Goal: Transaction & Acquisition: Purchase product/service

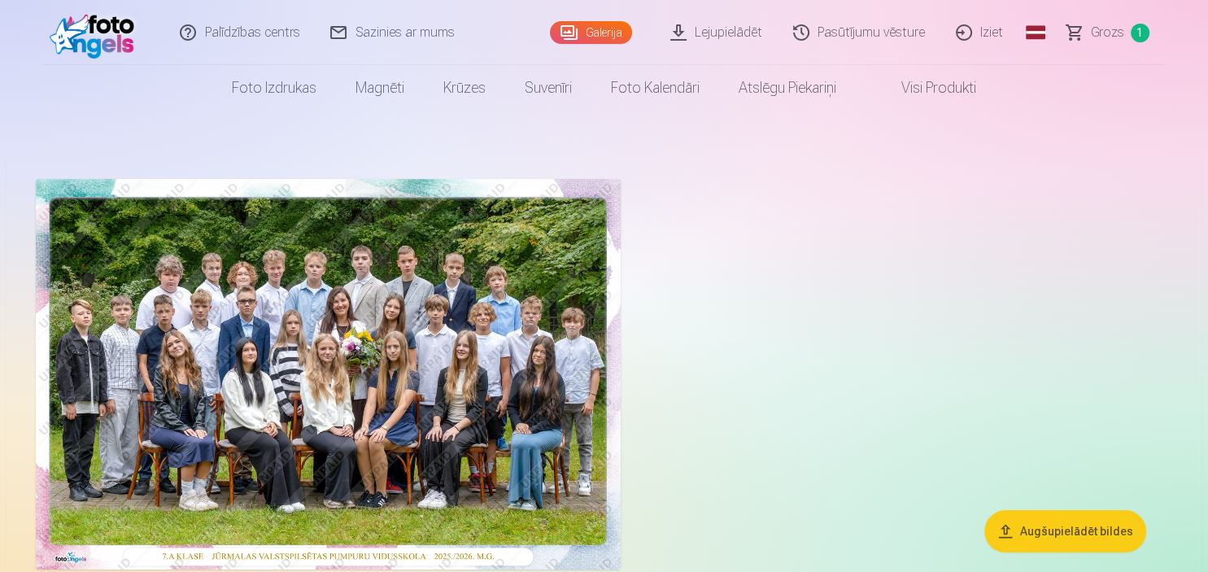
click at [351, 363] on img at bounding box center [328, 374] width 585 height 390
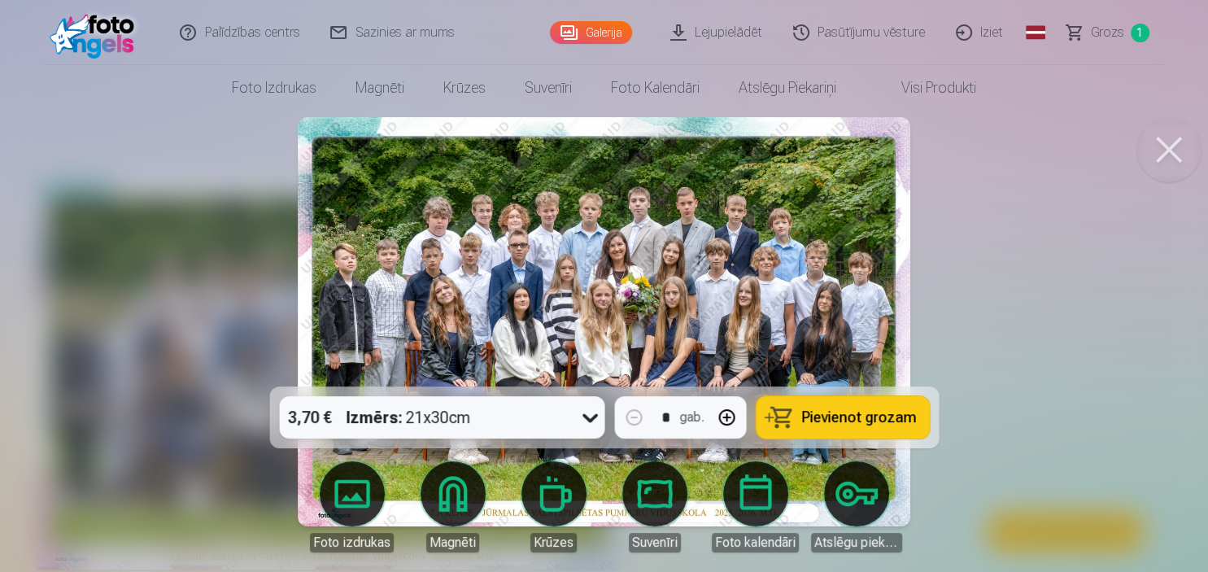
click at [586, 418] on icon at bounding box center [589, 418] width 15 height 9
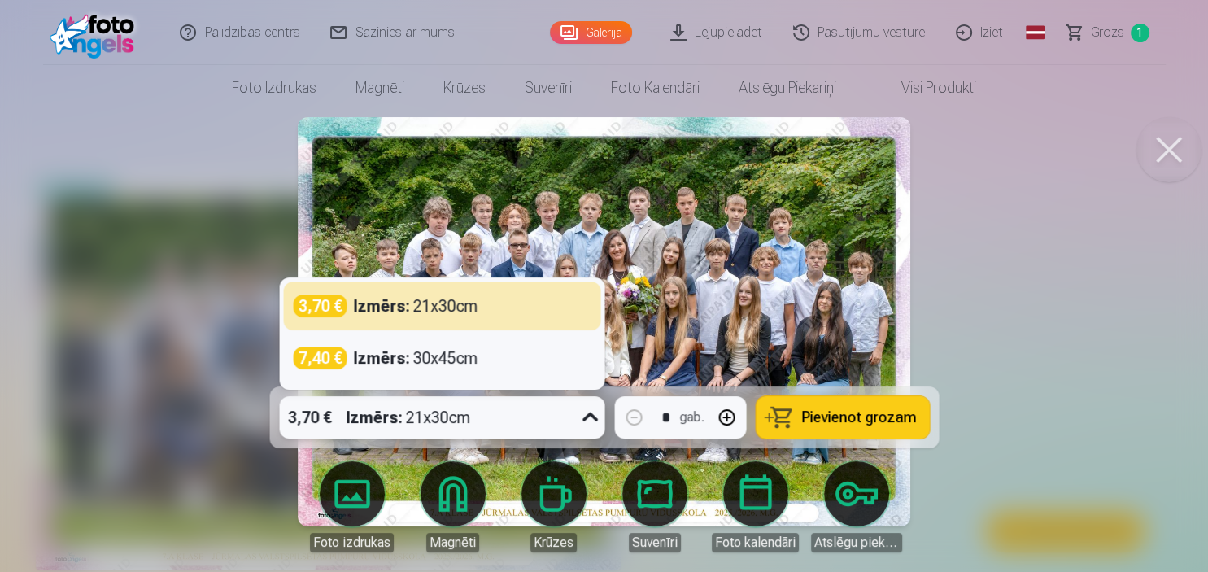
click at [586, 418] on icon at bounding box center [589, 416] width 15 height 9
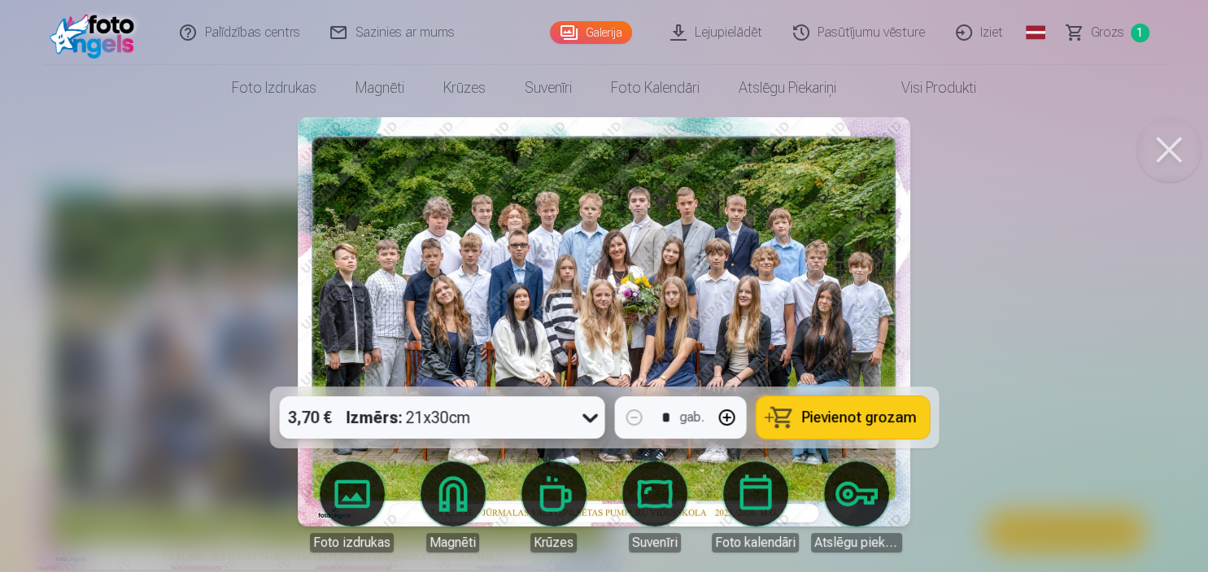
click at [821, 411] on span "Pievienot grozam" at bounding box center [858, 417] width 115 height 15
click at [1114, 31] on span "Grozs" at bounding box center [1107, 33] width 33 height 20
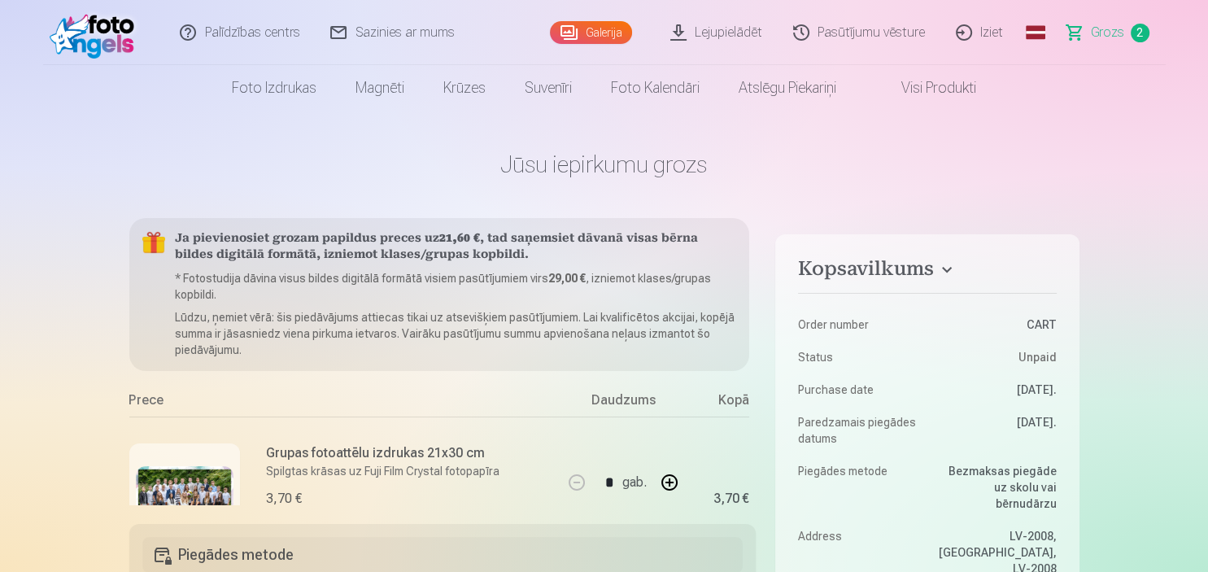
click at [1115, 33] on span "Grozs" at bounding box center [1107, 33] width 33 height 20
click at [1137, 36] on span "2" at bounding box center [1140, 33] width 19 height 19
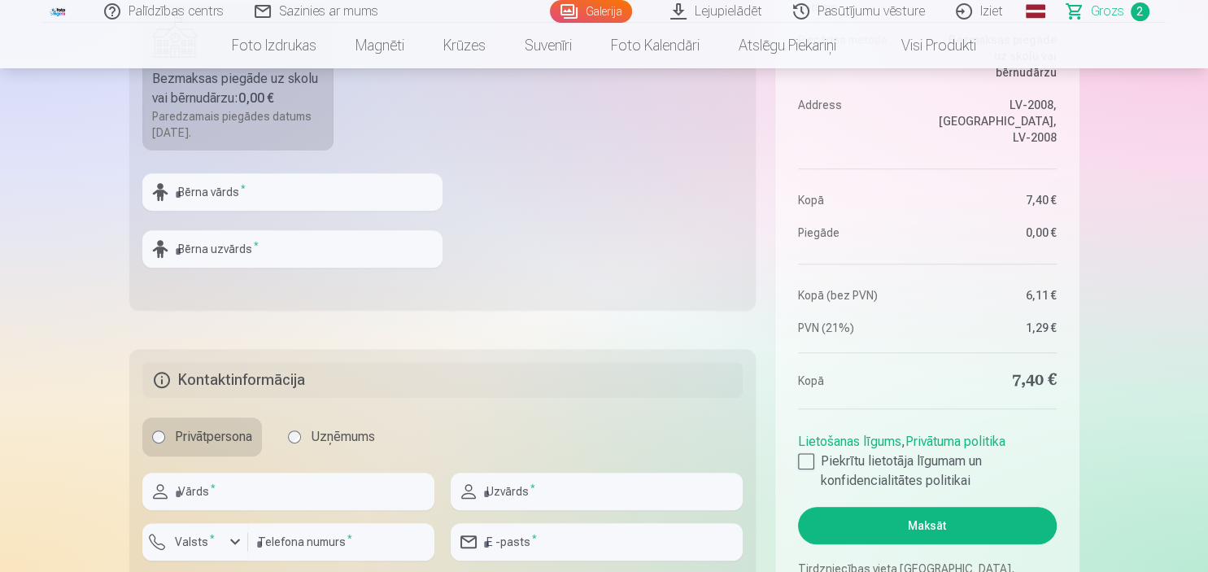
scroll to position [172, 0]
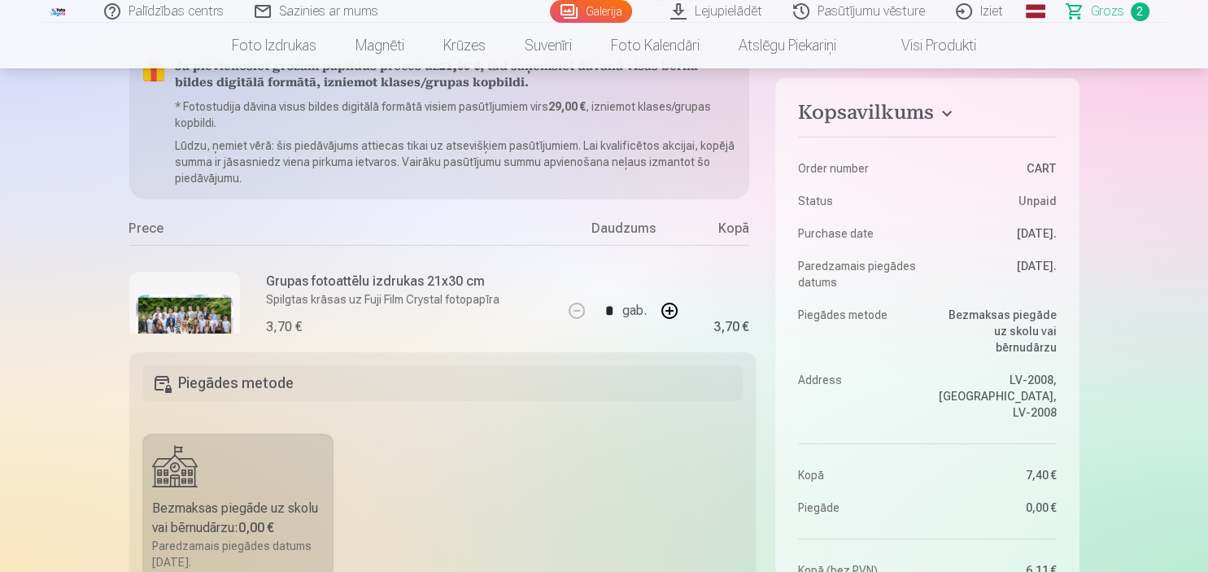
click at [617, 213] on div "Ja pievienosiet grozam papildus preces uz 21,60 € , tad saņemsiet dāvanā visas …" at bounding box center [439, 308] width 621 height 525
click at [630, 236] on div "Daudzums" at bounding box center [623, 232] width 122 height 26
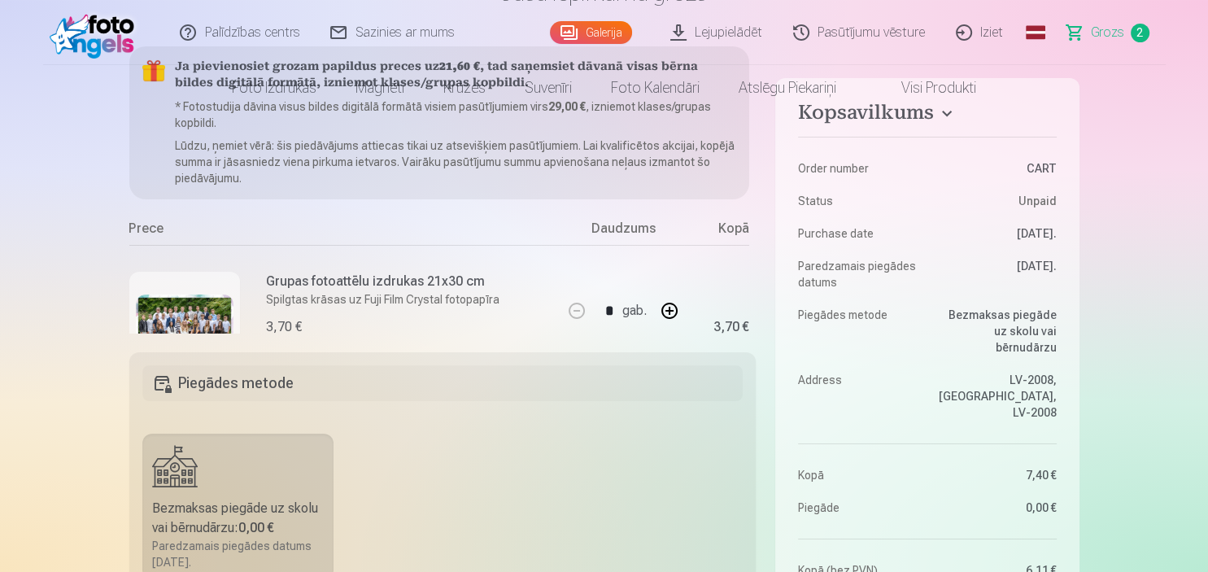
scroll to position [0, 0]
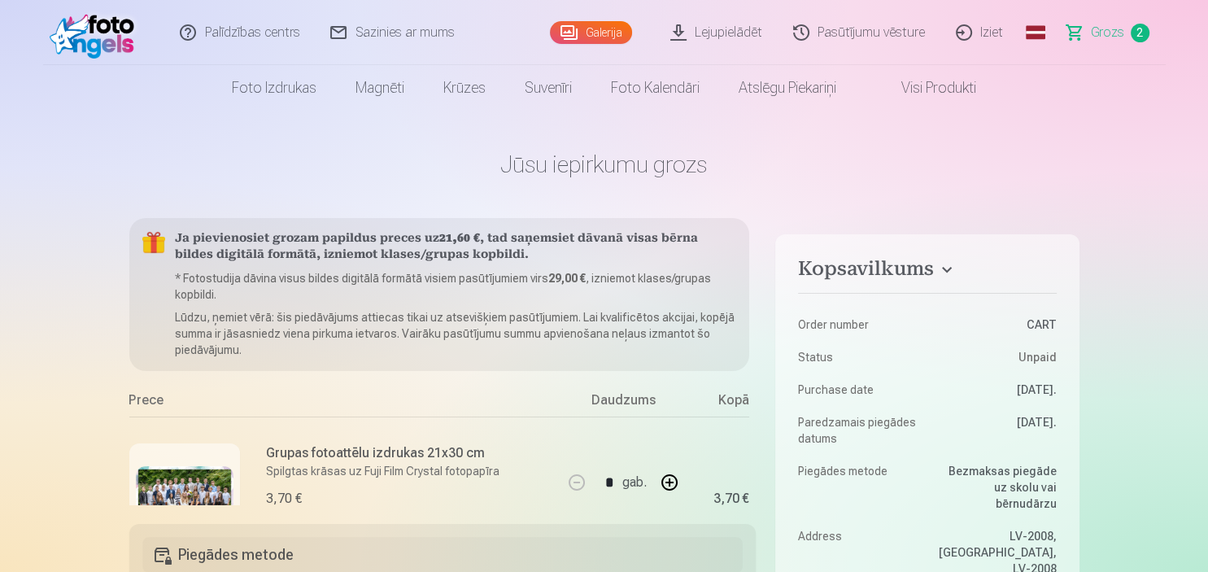
click at [1142, 33] on span "2" at bounding box center [1140, 33] width 19 height 19
click at [1123, 31] on link "Grozs 2" at bounding box center [1109, 32] width 114 height 65
click at [944, 270] on h4 "Kopsavilkums" at bounding box center [927, 271] width 258 height 29
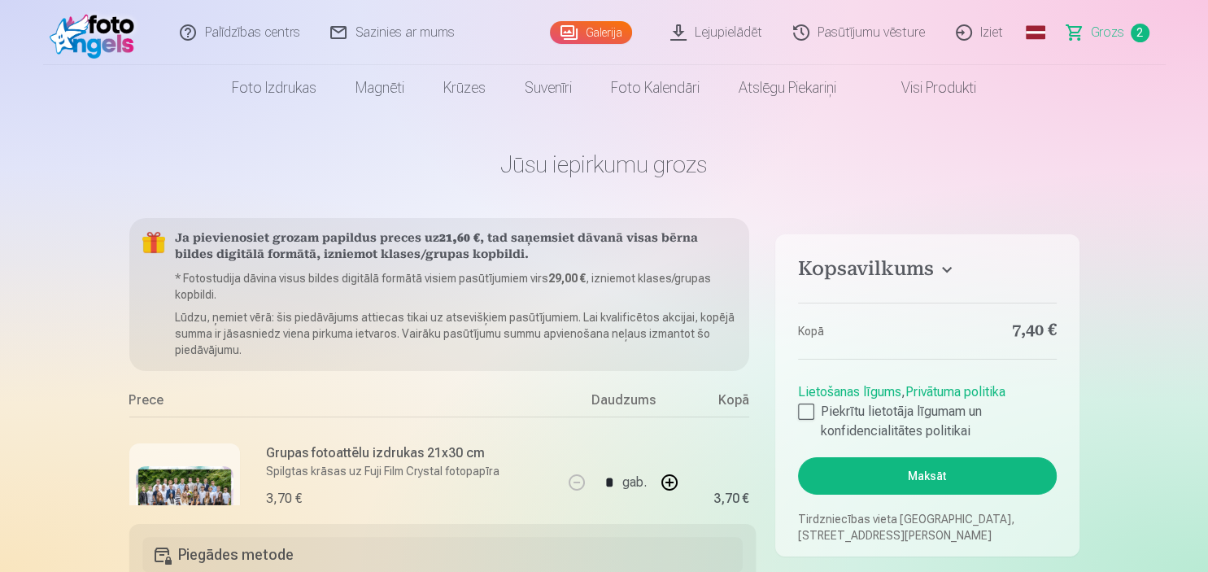
click at [939, 273] on h4 "Kopsavilkums" at bounding box center [927, 271] width 258 height 29
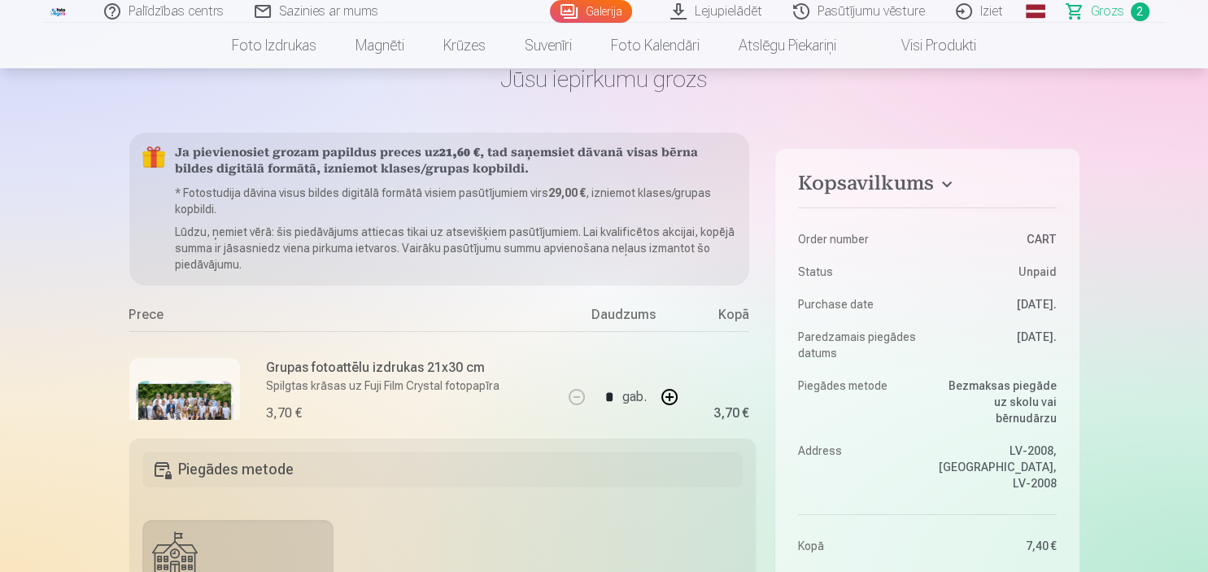
scroll to position [257, 0]
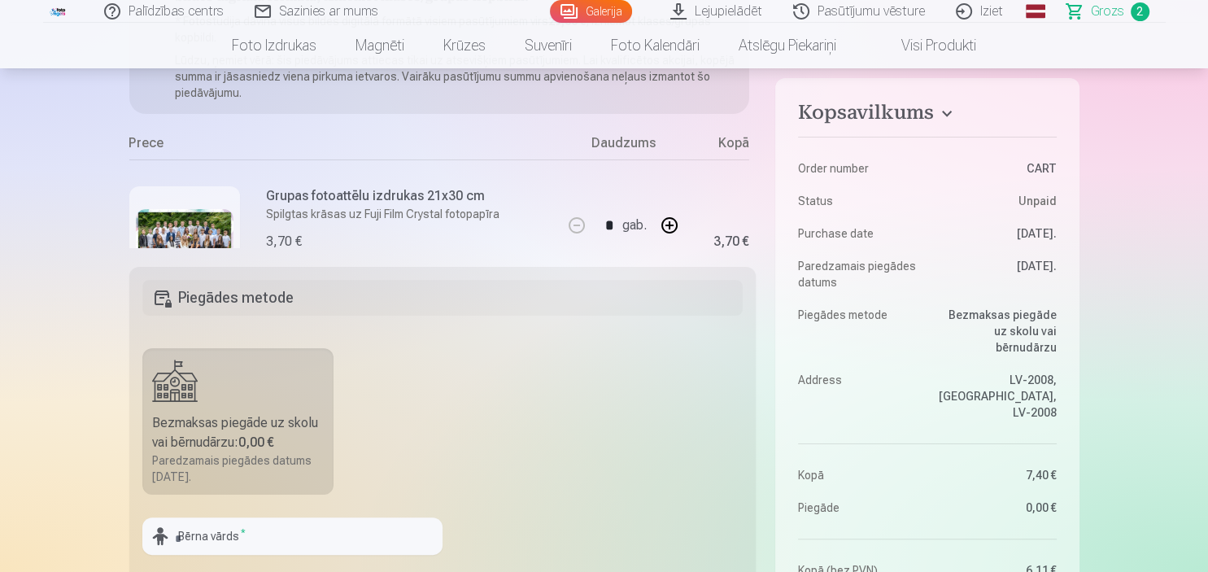
click at [675, 223] on button "button" at bounding box center [669, 225] width 39 height 39
click at [571, 219] on button "button" at bounding box center [576, 225] width 39 height 39
type input "*"
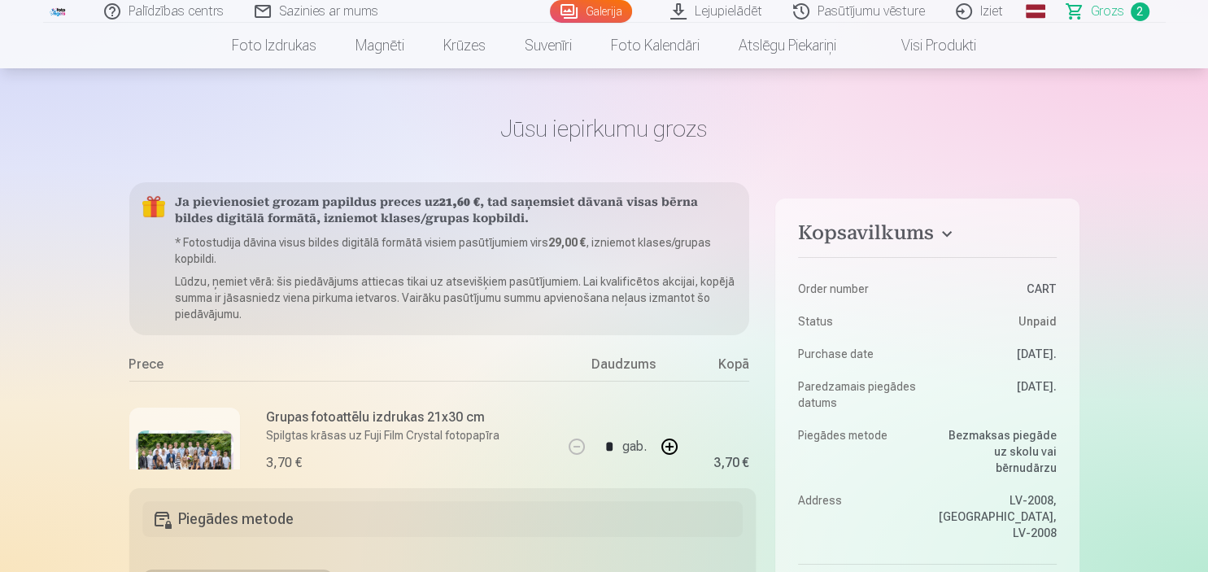
scroll to position [0, 0]
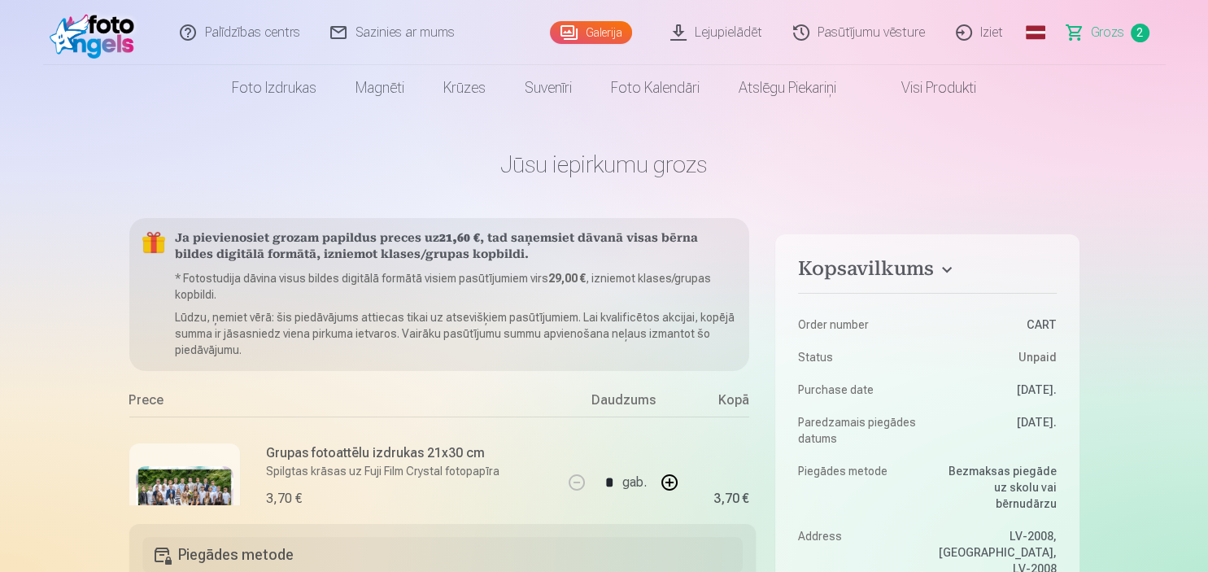
click at [1128, 50] on link "Grozs 2" at bounding box center [1109, 32] width 114 height 65
click at [1131, 31] on span "2" at bounding box center [1140, 33] width 19 height 19
click at [1144, 36] on span "2" at bounding box center [1140, 33] width 19 height 19
click at [1142, 33] on span "2" at bounding box center [1140, 33] width 19 height 19
click at [1110, 27] on span "Grozs" at bounding box center [1107, 33] width 33 height 20
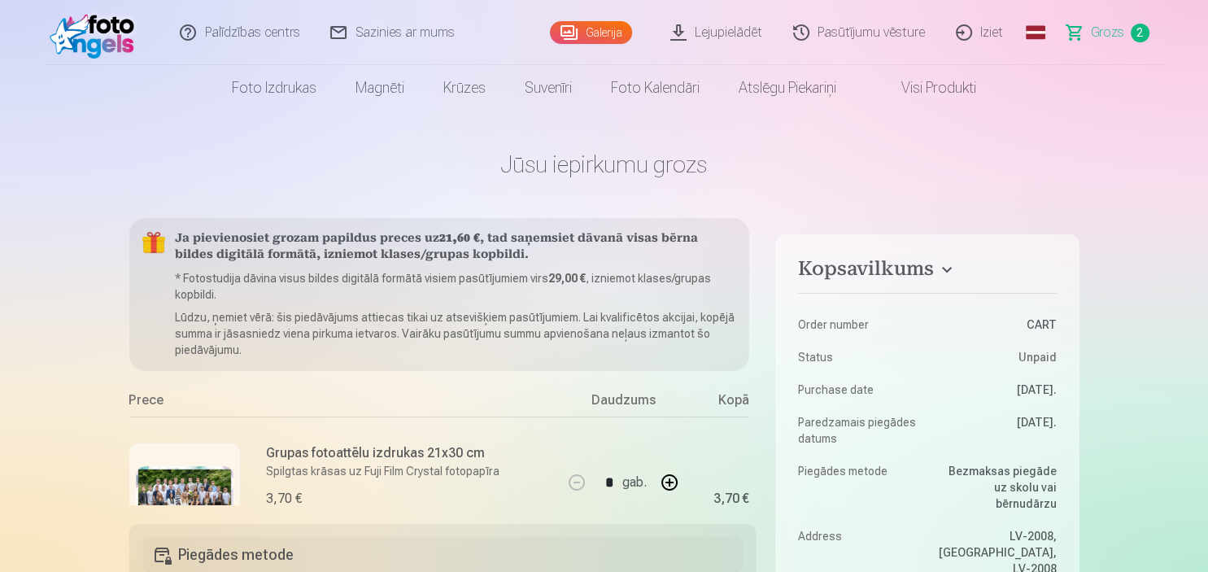
click at [919, 24] on link "Pasūtījumu vēsture" at bounding box center [859, 32] width 163 height 65
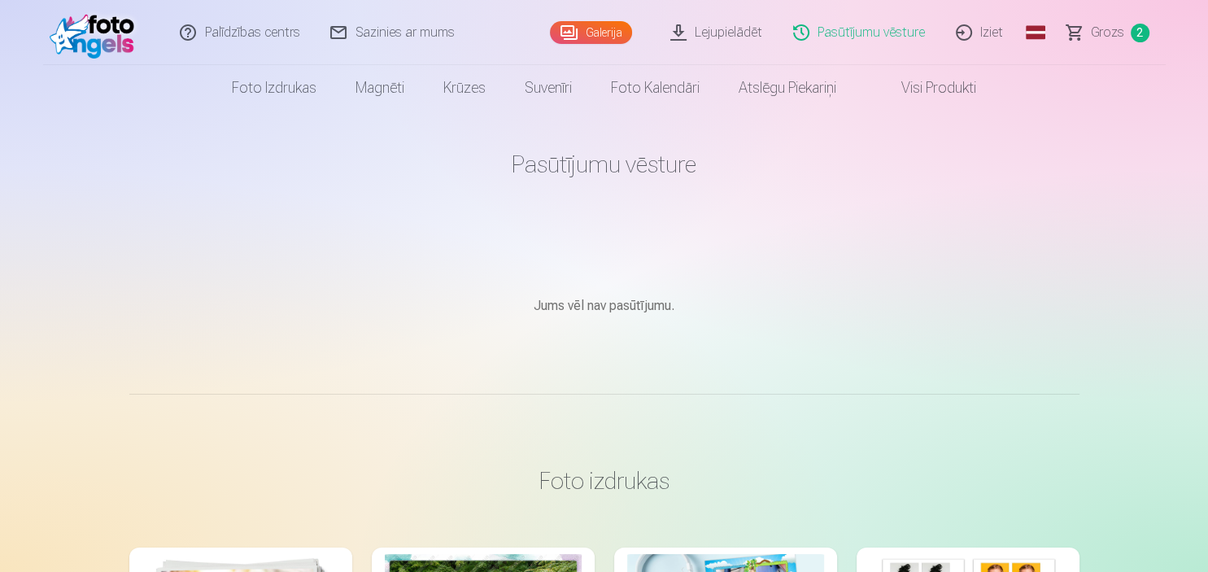
click at [1095, 34] on span "Grozs" at bounding box center [1107, 33] width 33 height 20
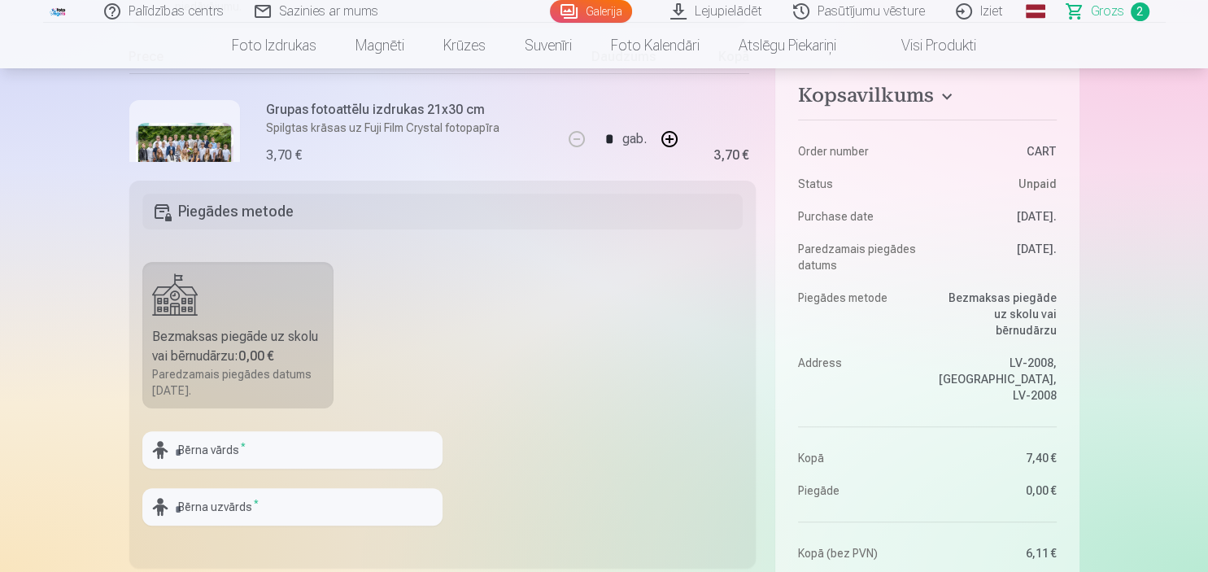
scroll to position [601, 0]
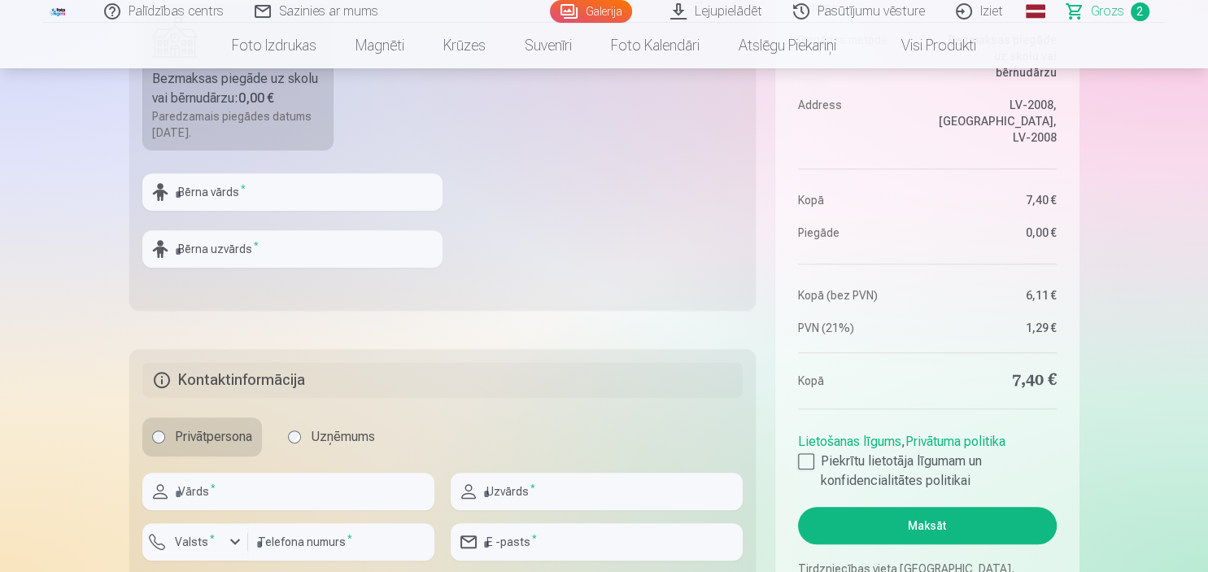
click at [1031, 305] on dl "Order number CART Status Unpaid Purchase date 8.09.2025. Paredzamais piegādes d…" at bounding box center [927, 95] width 258 height 481
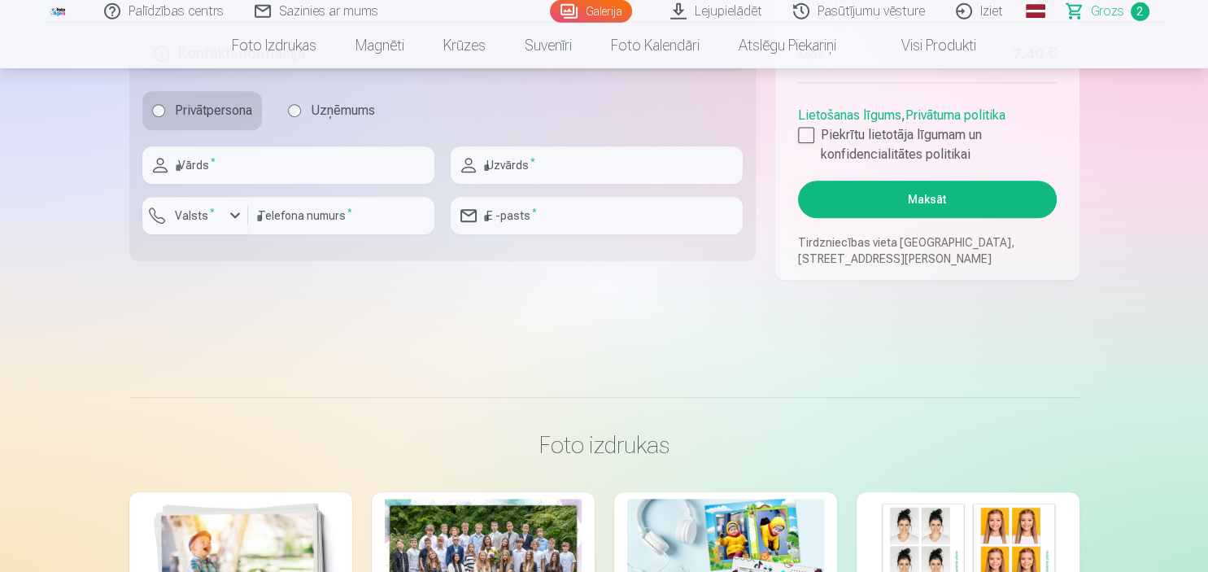
scroll to position [944, 0]
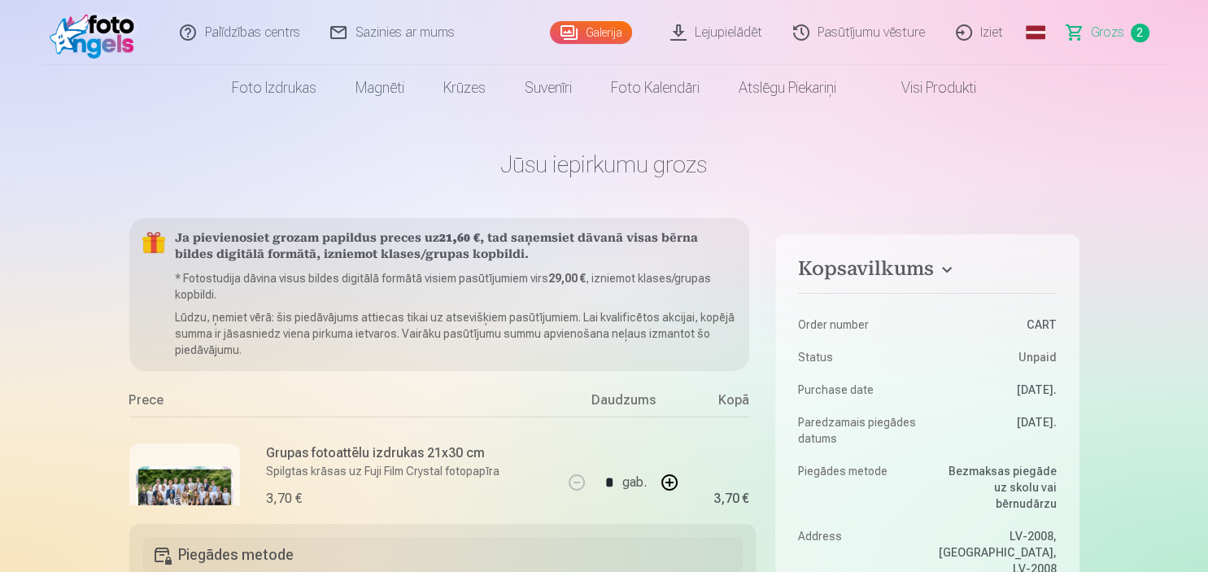
click at [1148, 33] on link "Grozs 2" at bounding box center [1109, 32] width 114 height 65
click at [663, 408] on div "Daudzums" at bounding box center [623, 403] width 122 height 26
click at [632, 402] on div "Daudzums" at bounding box center [623, 403] width 122 height 26
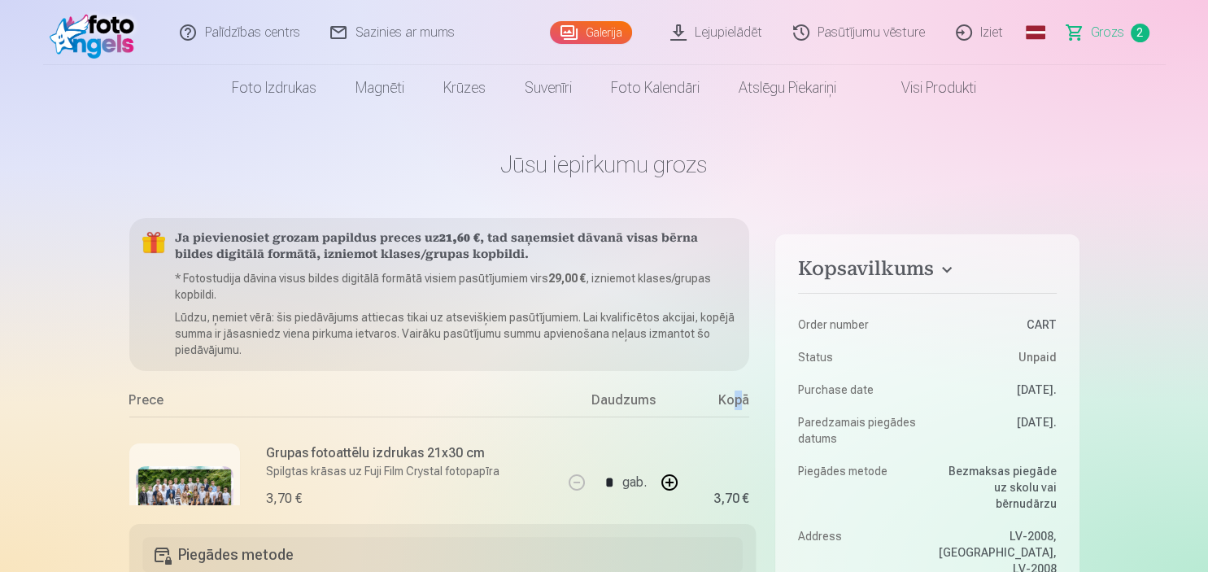
click at [739, 399] on div "Kopā" at bounding box center [716, 403] width 65 height 26
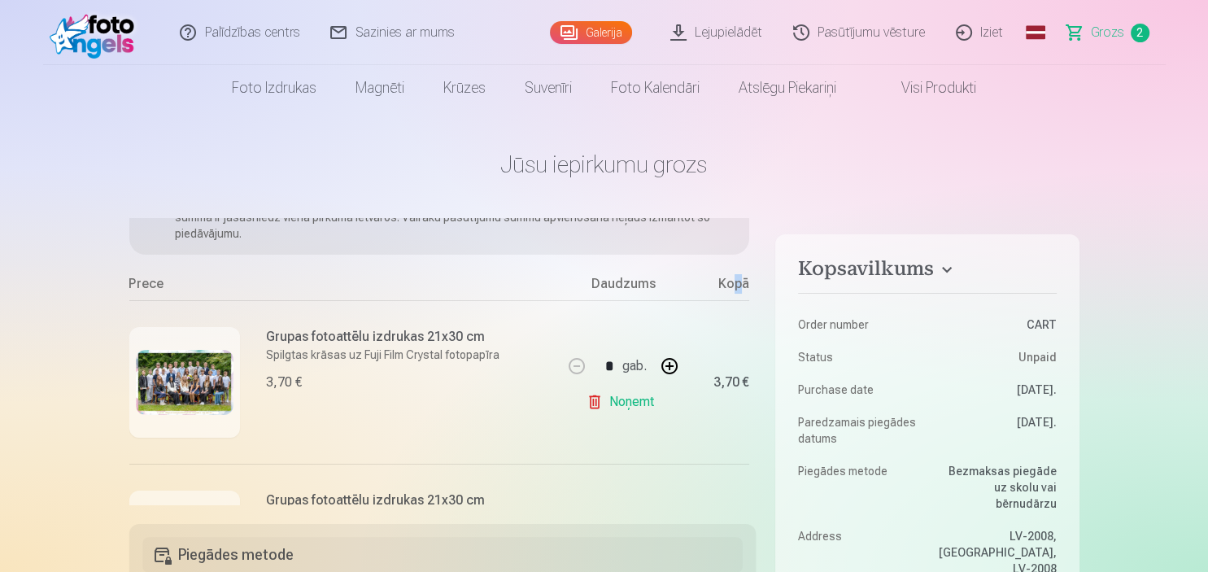
scroll to position [238, 0]
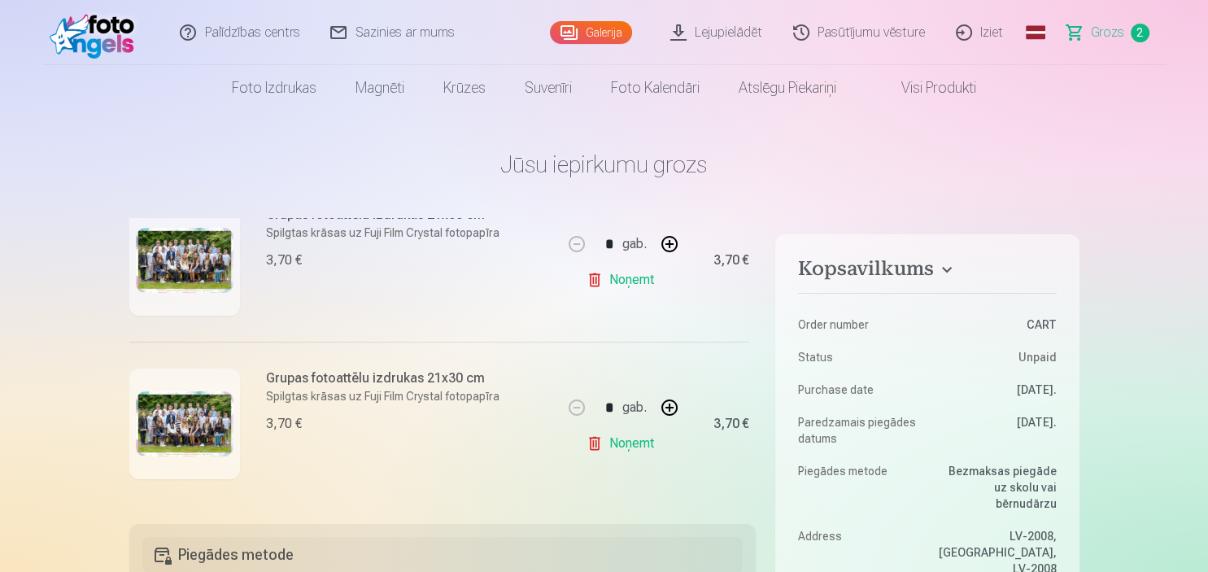
click at [621, 442] on link "Noņemt" at bounding box center [623, 443] width 74 height 33
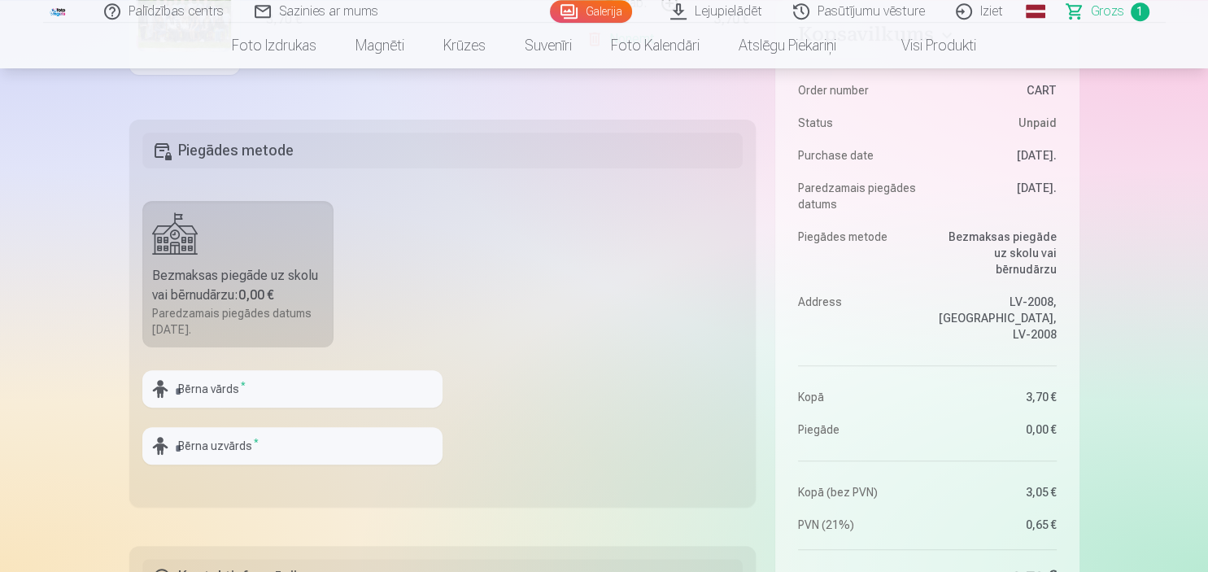
scroll to position [515, 0]
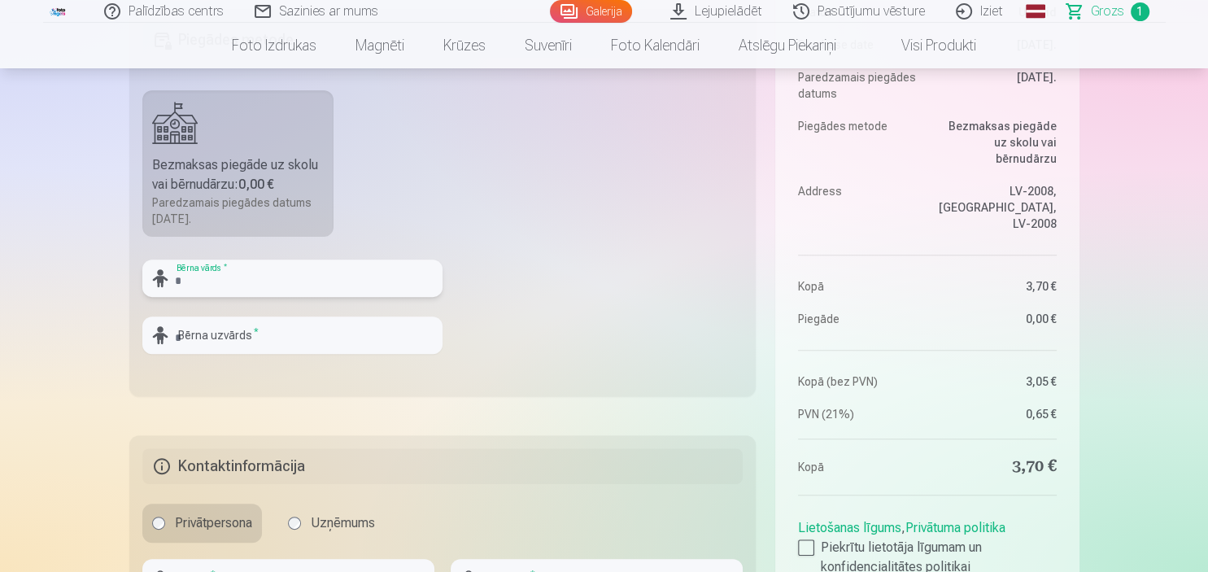
click at [250, 286] on input "text" at bounding box center [292, 277] width 300 height 37
type input "*****"
click at [230, 338] on input "text" at bounding box center [292, 334] width 300 height 37
type input "*****"
click at [861, 307] on dl "Order number CART Status Unpaid Purchase date 8.09.2025. Paredzamais piegādes d…" at bounding box center [927, 181] width 258 height 481
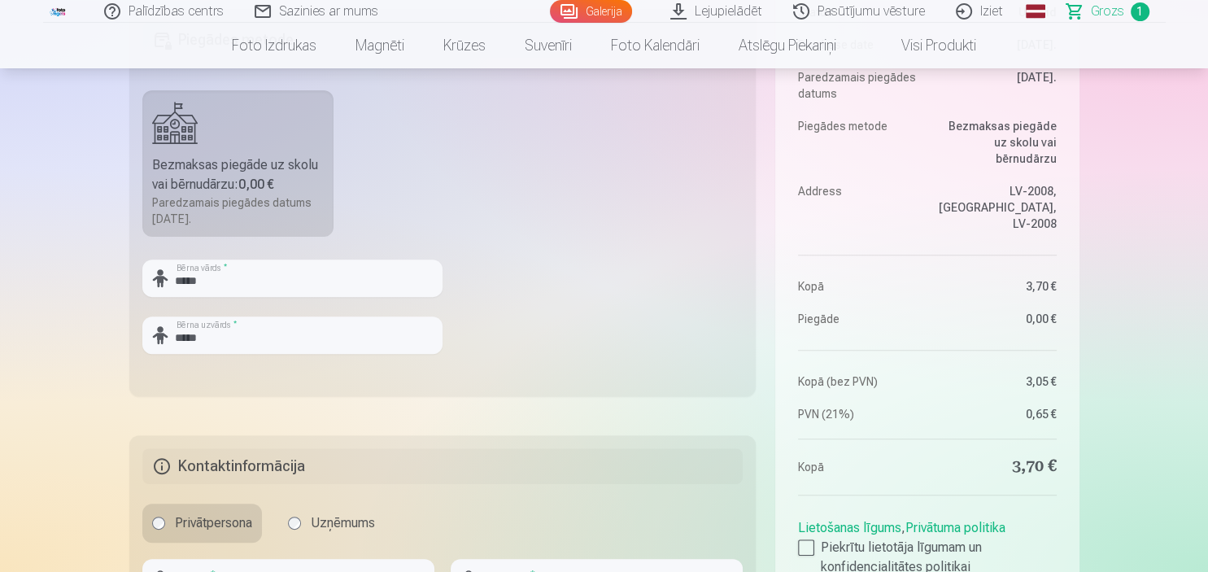
scroll to position [859, 0]
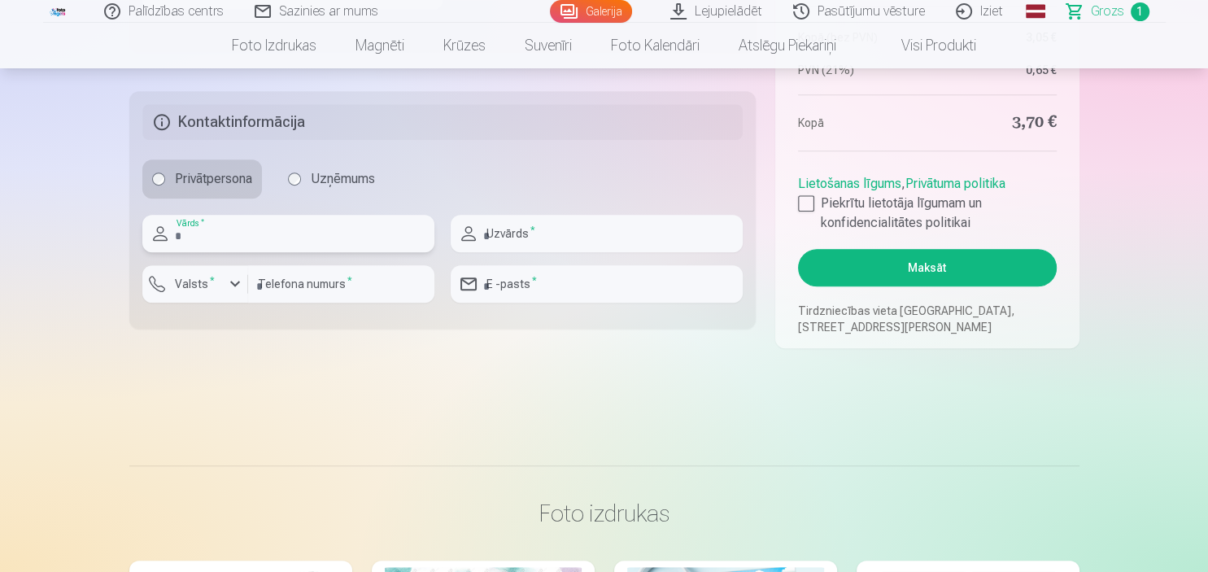
click at [246, 239] on input "text" at bounding box center [288, 233] width 292 height 37
type input "****"
click at [607, 249] on input "text" at bounding box center [597, 233] width 292 height 37
click at [600, 244] on input "text" at bounding box center [597, 233] width 292 height 37
type input "**********"
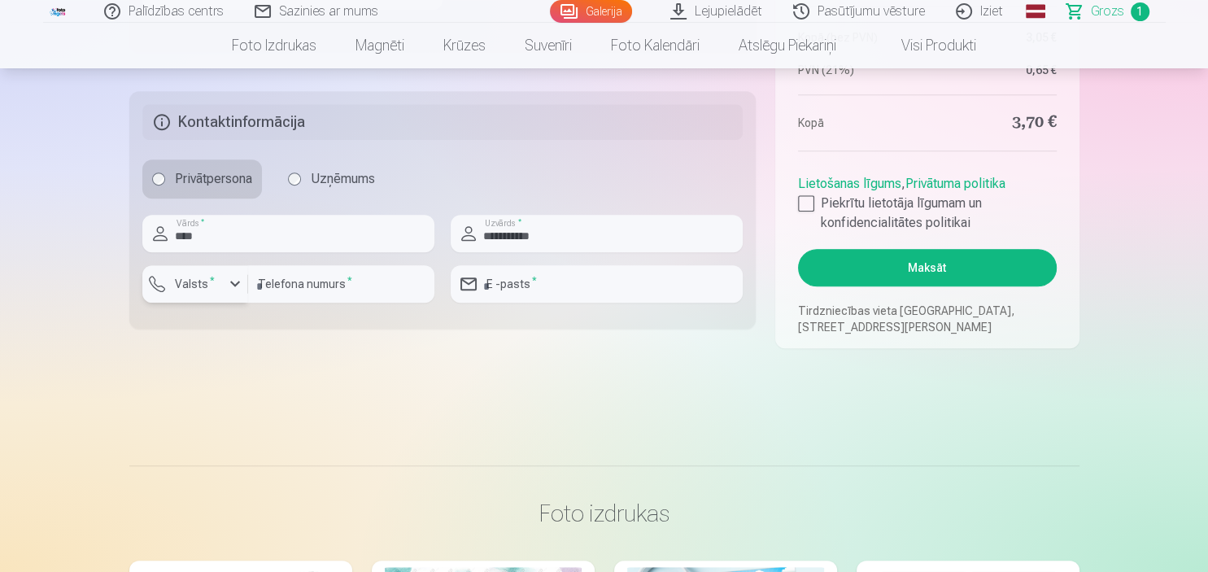
click at [242, 286] on div "button" at bounding box center [235, 284] width 20 height 20
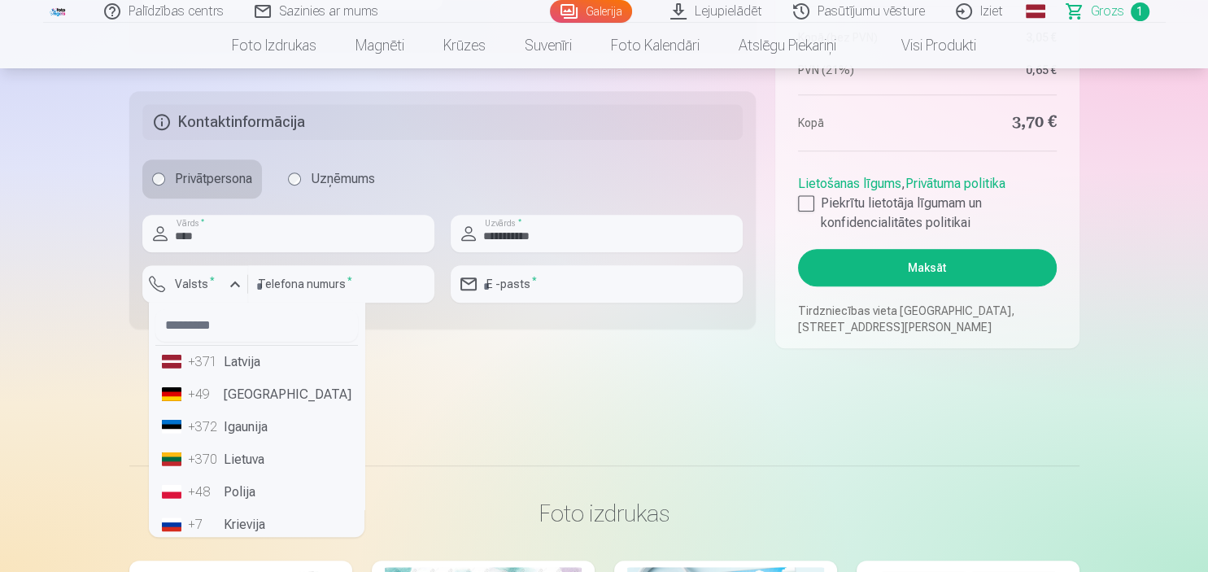
click at [251, 356] on li "+371 Latvija" at bounding box center [256, 362] width 203 height 33
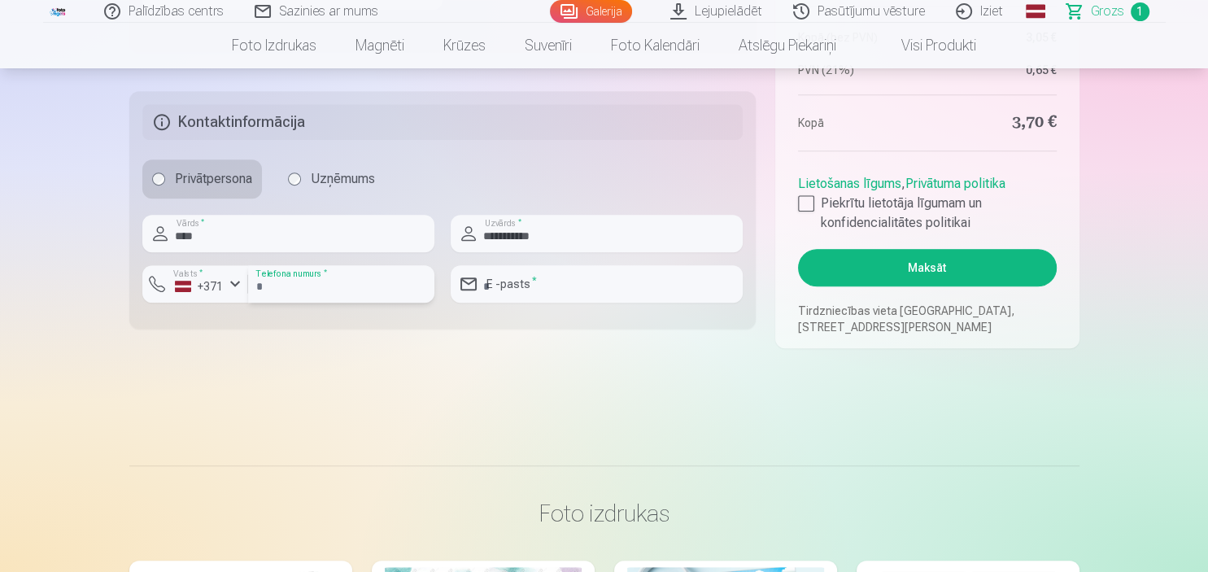
click at [314, 281] on input "number" at bounding box center [341, 283] width 186 height 37
type input "********"
click at [611, 288] on input "email" at bounding box center [597, 283] width 292 height 37
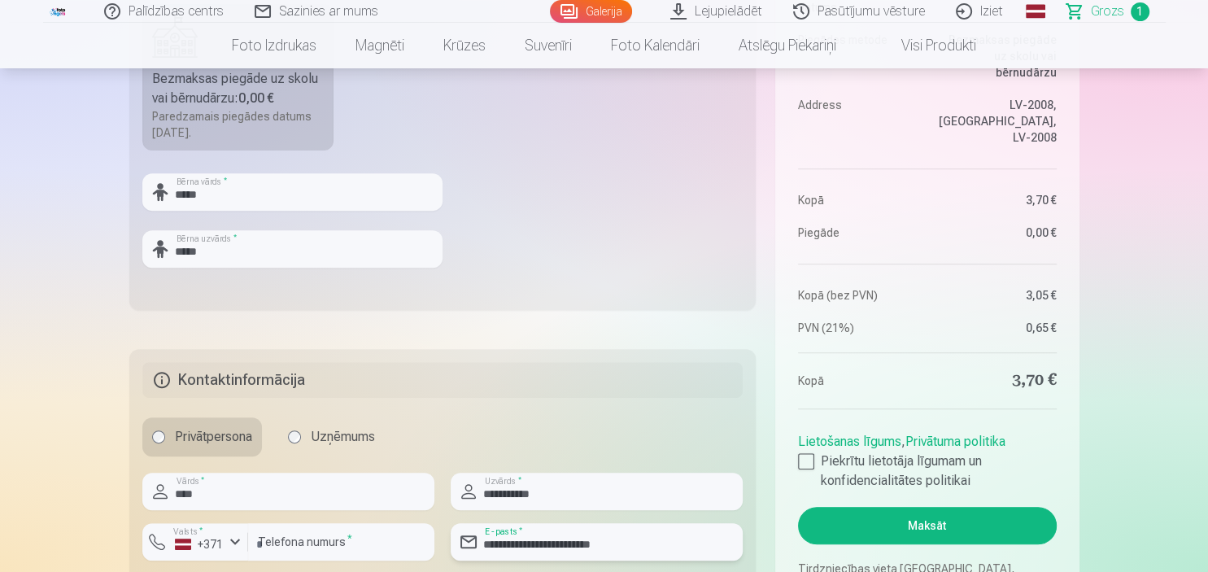
scroll to position [773, 0]
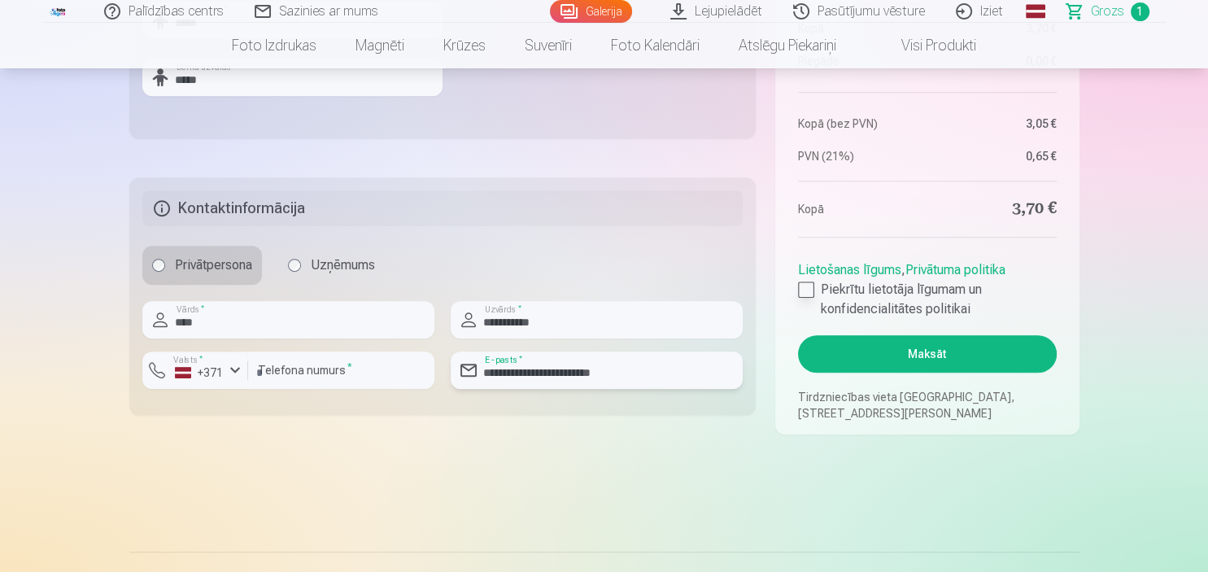
type input "**********"
click at [808, 288] on div at bounding box center [806, 289] width 16 height 16
click at [955, 351] on button "Maksāt" at bounding box center [927, 353] width 258 height 37
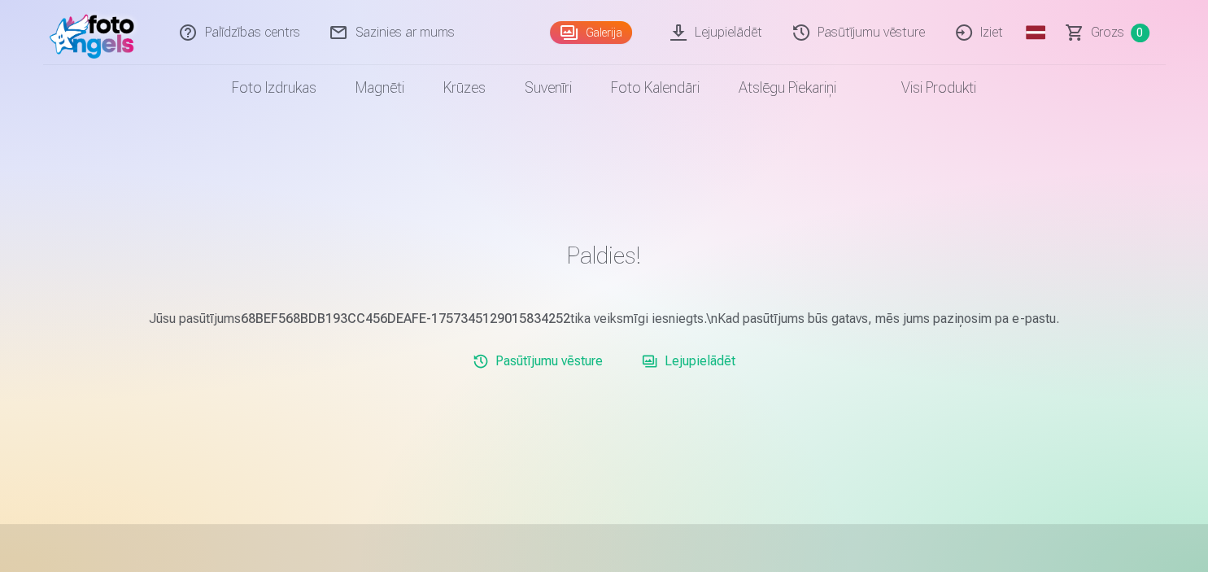
click at [548, 360] on link "Pasūtījumu vēsture" at bounding box center [537, 361] width 143 height 33
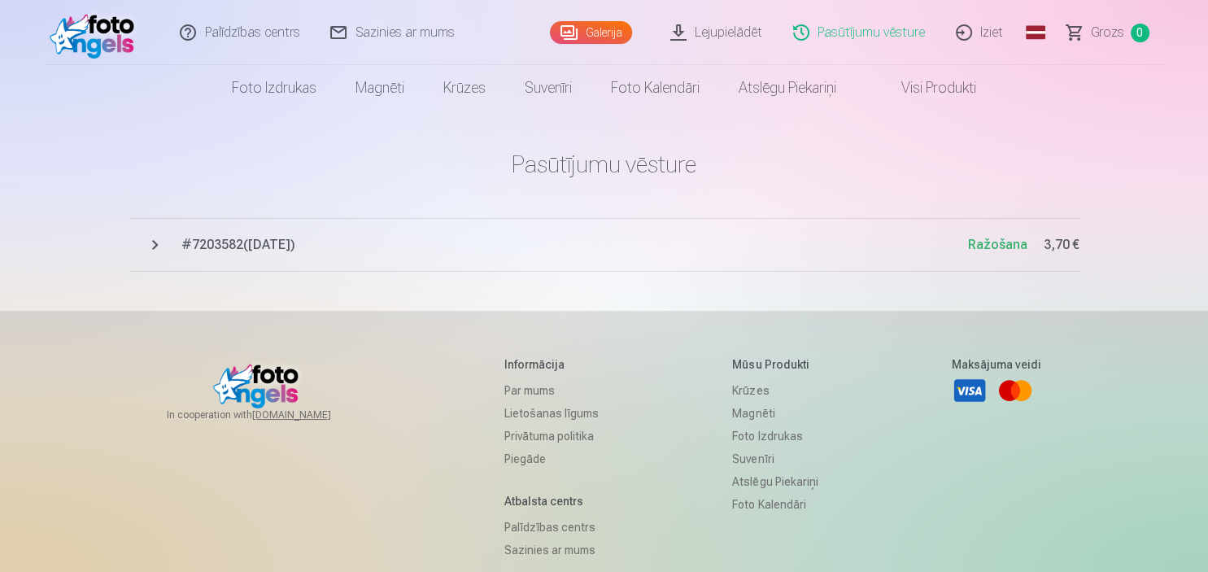
click at [303, 250] on span "# 7203582 ( [DATE] )" at bounding box center [574, 245] width 787 height 20
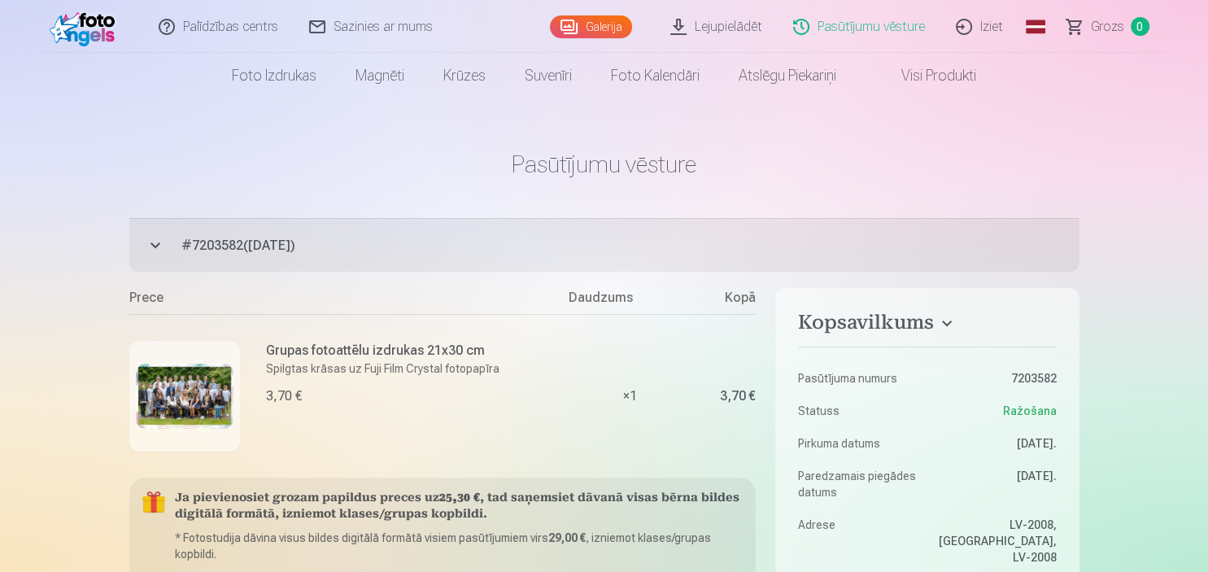
scroll to position [85, 0]
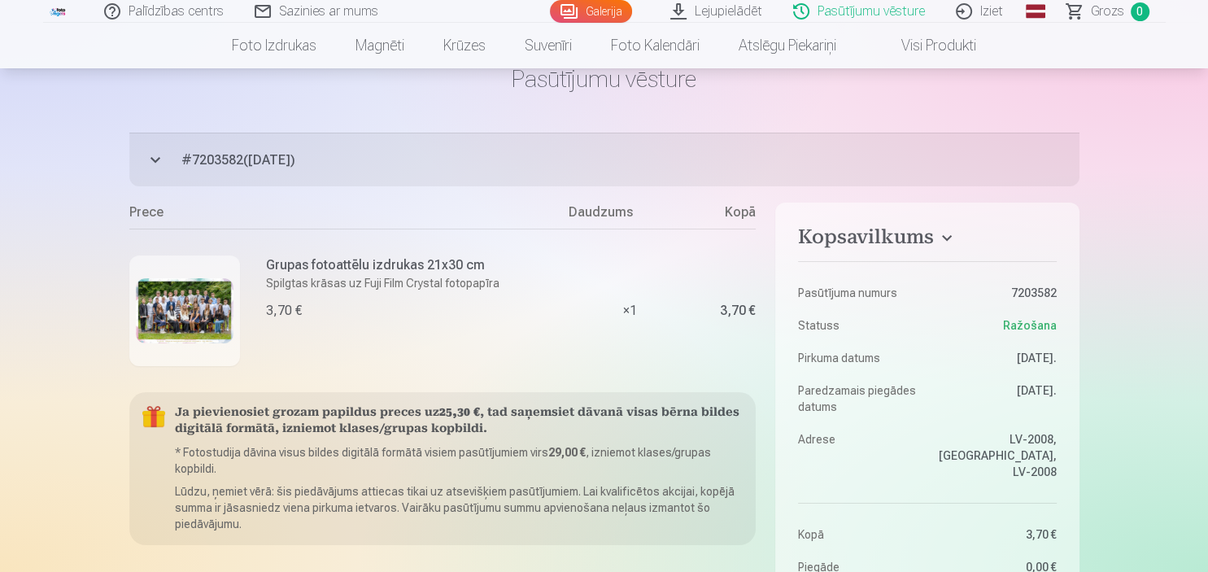
click at [209, 305] on img at bounding box center [185, 310] width 98 height 65
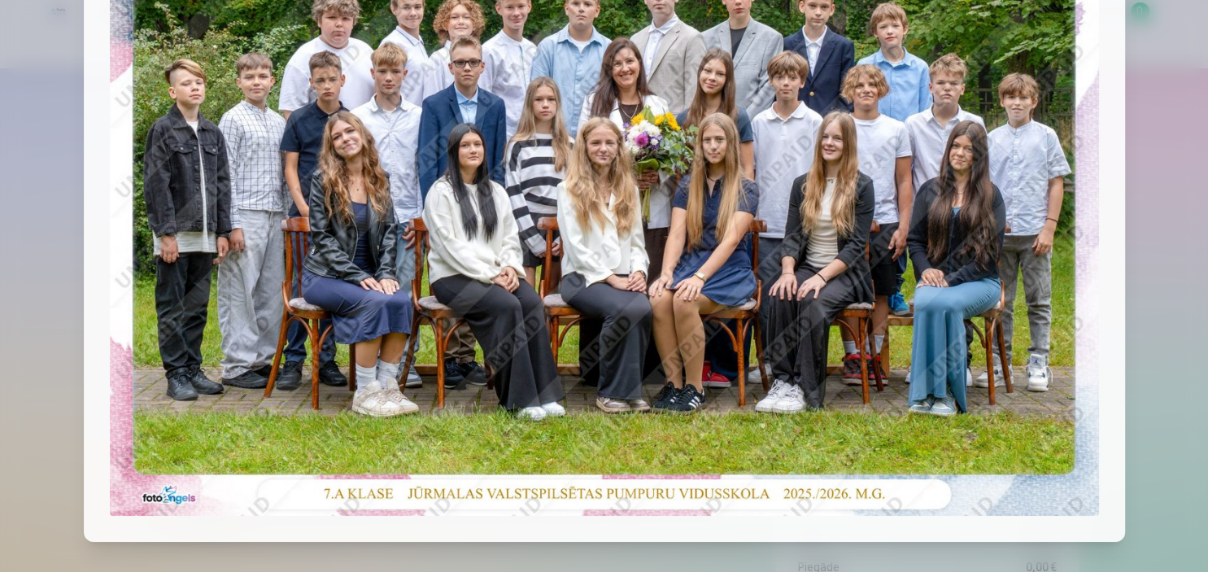
scroll to position [101, 0]
